Goal: Transaction & Acquisition: Subscribe to service/newsletter

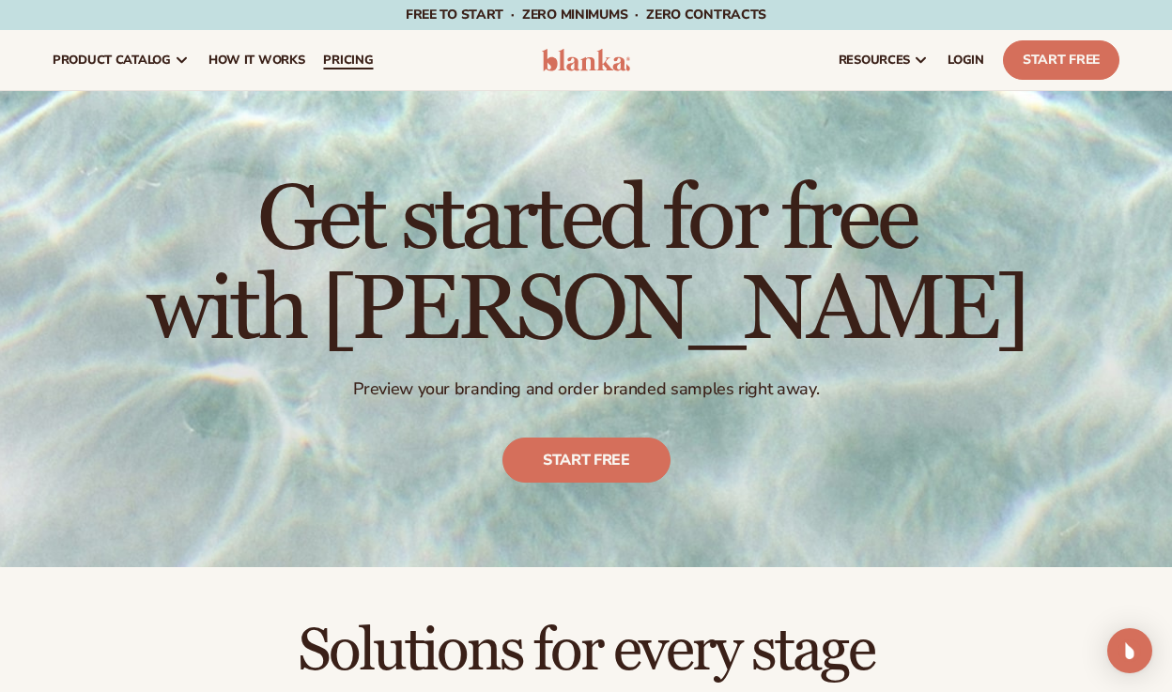
click at [347, 58] on span "pricing" at bounding box center [348, 60] width 50 height 15
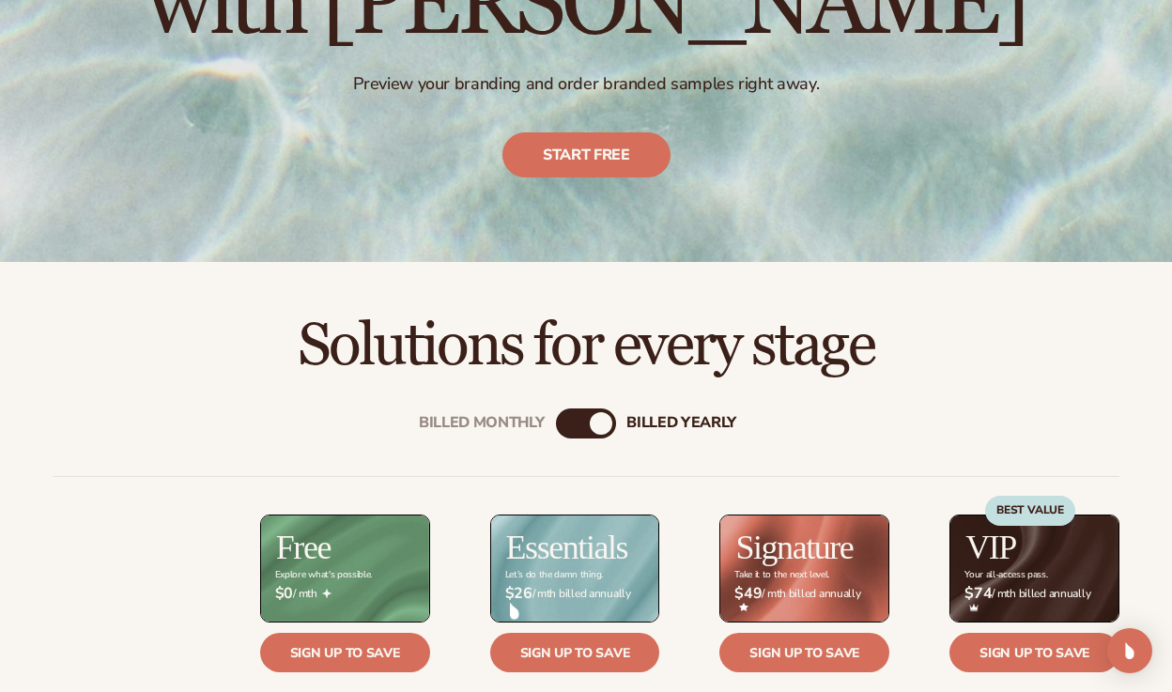
scroll to position [472, 0]
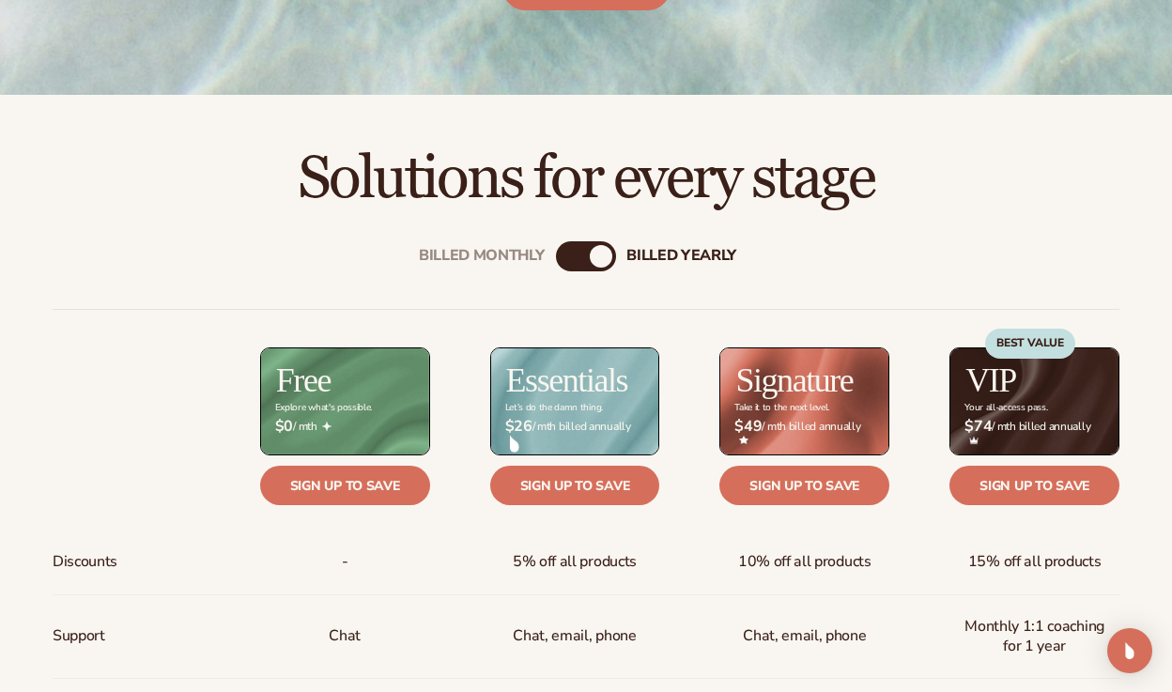
click at [568, 258] on div "Billed Monthly" at bounding box center [567, 256] width 23 height 23
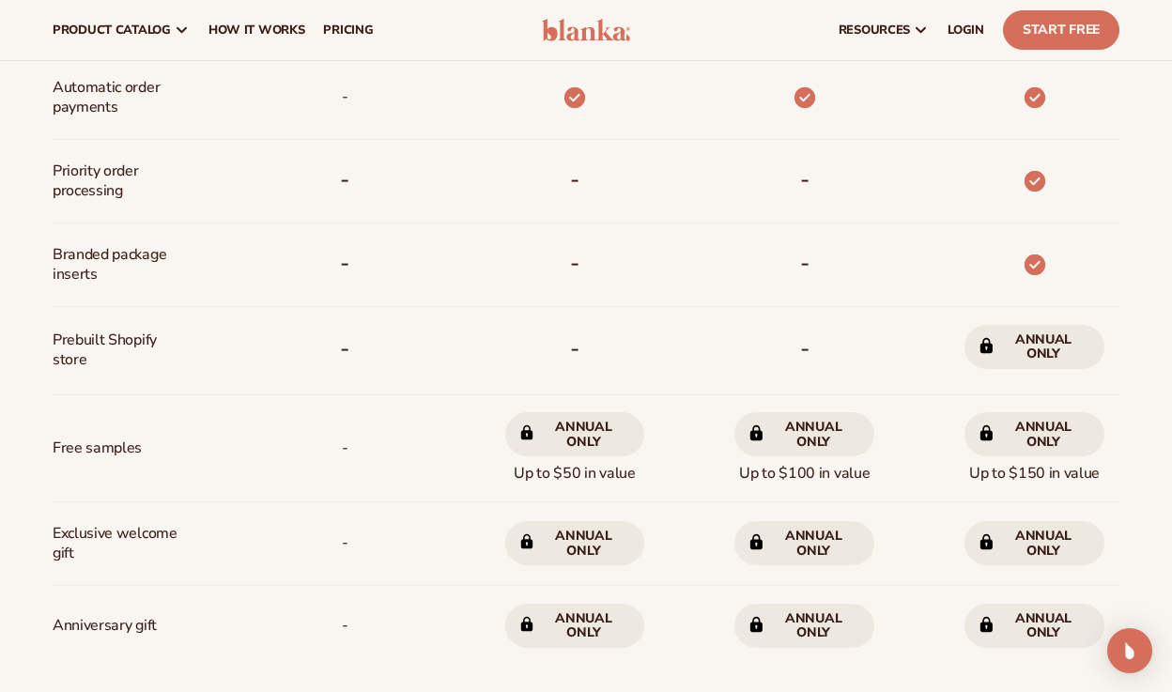
scroll to position [586, 0]
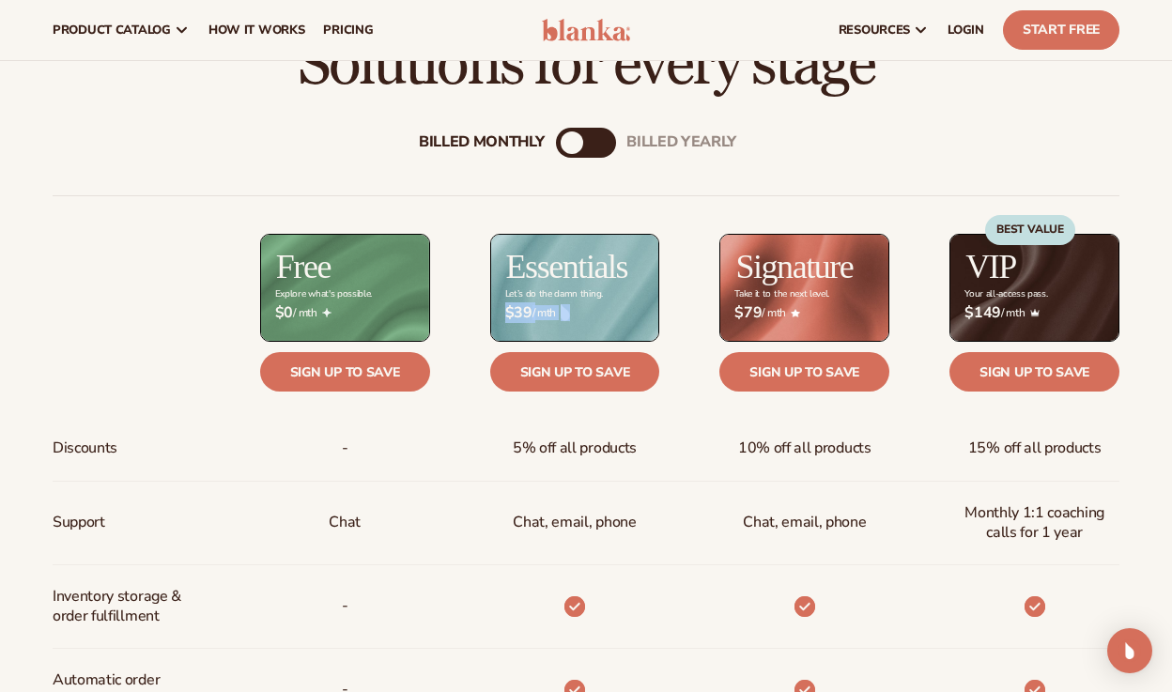
drag, startPoint x: 497, startPoint y: 307, endPoint x: 566, endPoint y: 307, distance: 69.5
click at [566, 307] on div "$ $39 / mth" at bounding box center [575, 313] width 170 height 48
click at [566, 307] on img at bounding box center [564, 312] width 9 height 17
click at [597, 374] on link "Sign up to save" at bounding box center [575, 371] width 170 height 39
